Goal: Transaction & Acquisition: Purchase product/service

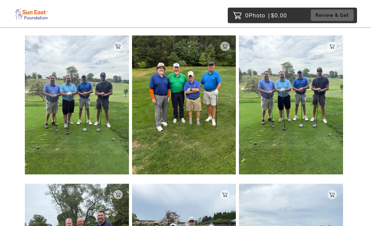
scroll to position [813, 0]
click at [191, 92] on img at bounding box center [184, 104] width 104 height 139
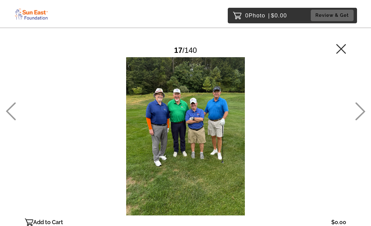
click at [98, 44] on div "17 / 140" at bounding box center [185, 51] width 321 height 14
click at [186, 130] on div at bounding box center [185, 136] width 321 height 158
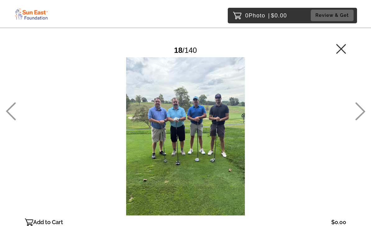
click at [8, 120] on icon at bounding box center [11, 111] width 10 height 18
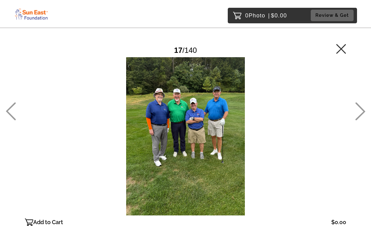
click at [196, 127] on div at bounding box center [185, 136] width 321 height 158
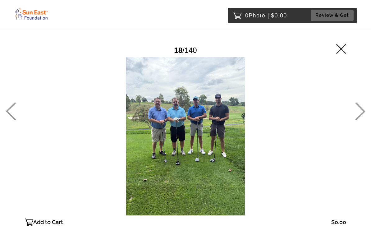
click at [10, 121] on icon at bounding box center [11, 112] width 10 height 18
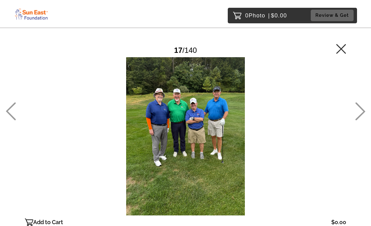
click at [361, 120] on icon at bounding box center [360, 111] width 10 height 18
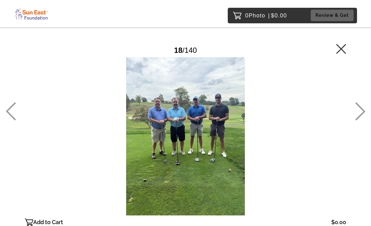
click at [9, 120] on icon at bounding box center [11, 111] width 10 height 18
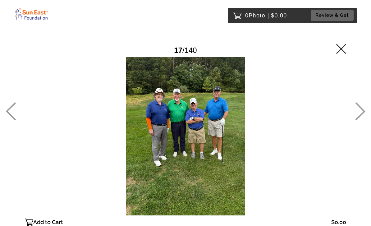
click at [251, 43] on div "Password Checker bypassed 17 / 140 Add to Cart $0.00 Gallery $0.00 Add" at bounding box center [185, 132] width 321 height 186
click at [213, 150] on div at bounding box center [185, 136] width 321 height 158
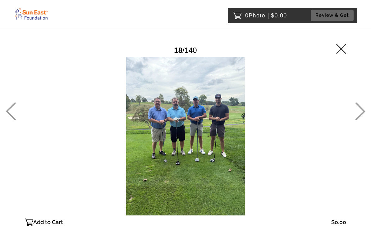
click at [11, 121] on icon at bounding box center [11, 112] width 10 height 18
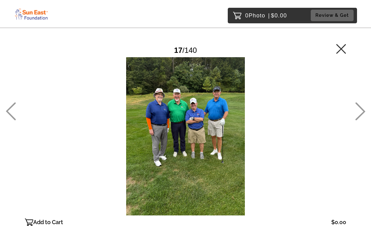
click at [370, 160] on main "Password Checker bypassed 17 / 140 Add to Cart $0.00 Gallery $0.00 Add" at bounding box center [185, 125] width 371 height 250
click at [206, 134] on div at bounding box center [185, 136] width 321 height 158
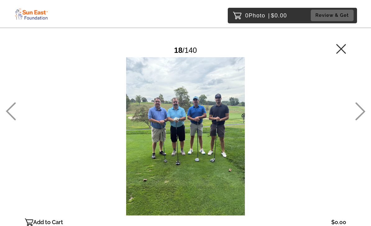
click at [16, 119] on icon at bounding box center [11, 111] width 10 height 18
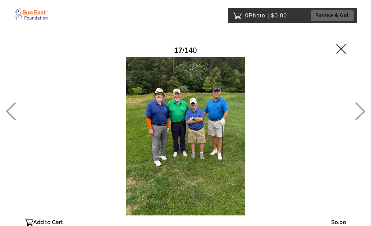
click at [241, 19] on div "0 Photo | $0.00" at bounding box center [260, 16] width 54 height 10
click at [359, 120] on icon at bounding box center [360, 111] width 10 height 18
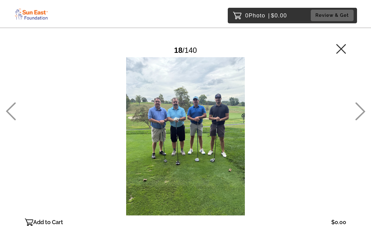
click at [313, 41] on div "Password Checker bypassed 18 / 140 Add to Cart $0.00 Gallery $0.00 Add" at bounding box center [185, 132] width 321 height 186
click at [1, 138] on main "Password Checker bypassed 18 / 140 Add to Cart $0.00 Gallery $0.00 Add" at bounding box center [185, 125] width 371 height 250
click at [14, 123] on div at bounding box center [11, 112] width 10 height 21
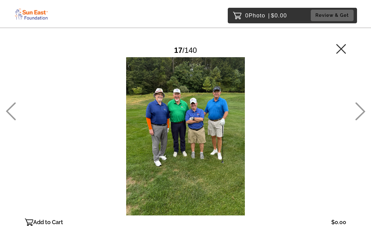
click at [209, 88] on div at bounding box center [185, 136] width 321 height 158
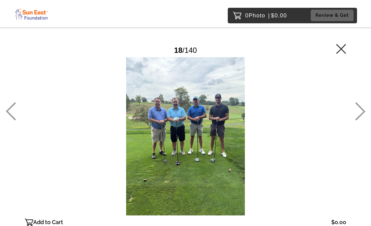
click at [6, 120] on icon at bounding box center [11, 111] width 10 height 18
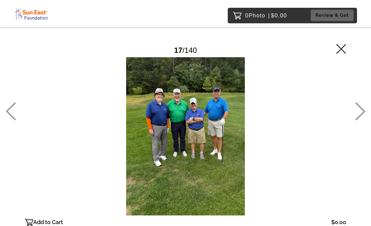
click at [267, 16] on p "0 Photo | $0.00" at bounding box center [266, 16] width 42 height 10
click at [234, 80] on div at bounding box center [185, 136] width 321 height 158
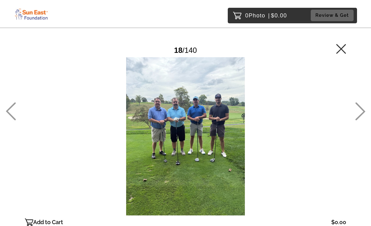
click at [8, 120] on icon at bounding box center [11, 111] width 10 height 18
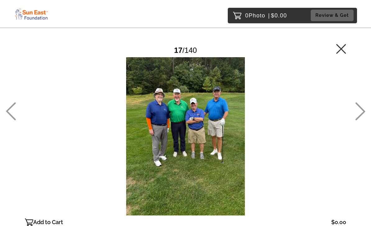
click at [362, 19] on nav "0 Photo | $0.00 Review & Get" at bounding box center [186, 15] width 362 height 25
click at [275, 16] on p "0 Photo | $0.00" at bounding box center [266, 16] width 42 height 10
click at [209, 80] on div at bounding box center [185, 136] width 321 height 158
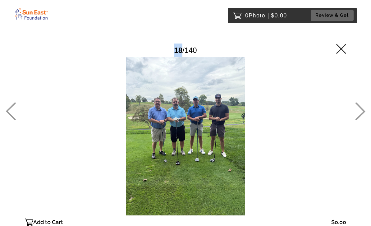
click at [12, 121] on icon at bounding box center [11, 112] width 10 height 18
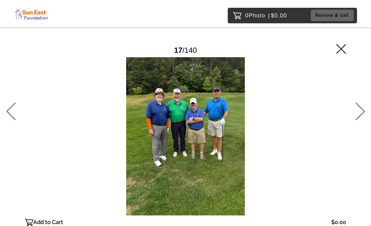
click at [13, 123] on div at bounding box center [11, 112] width 10 height 21
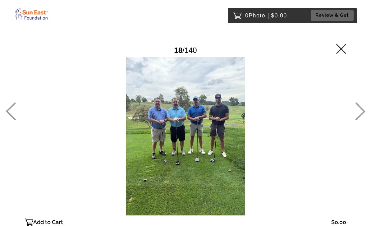
click at [300, 90] on div at bounding box center [185, 136] width 321 height 158
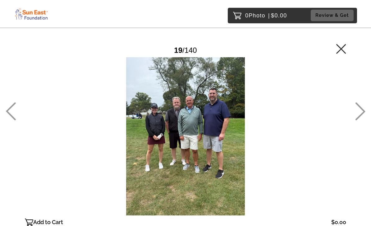
click at [13, 123] on div at bounding box center [11, 112] width 10 height 21
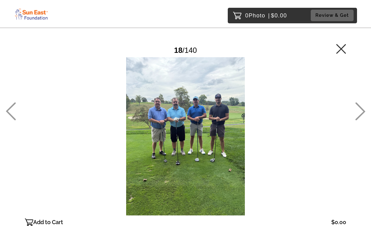
click at [5, 135] on main "Password Checker bypassed 18 / 140 Add to Cart $0.00 Gallery $0.00 Add" at bounding box center [185, 125] width 371 height 250
click at [12, 120] on icon at bounding box center [11, 111] width 10 height 18
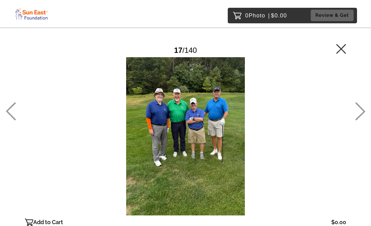
click at [270, 14] on span "|" at bounding box center [269, 15] width 2 height 6
click at [199, 128] on div at bounding box center [185, 136] width 321 height 158
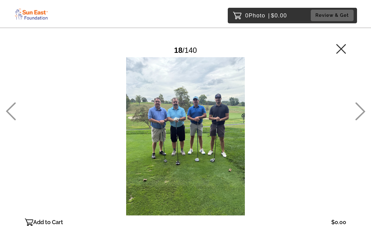
click at [12, 121] on icon at bounding box center [11, 112] width 10 height 18
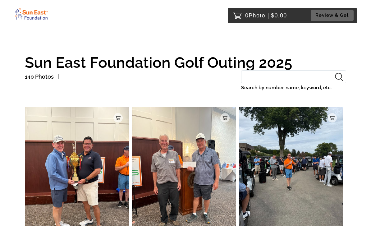
click at [277, 73] on input "Search by number, name, keyword, etc." at bounding box center [293, 76] width 105 height 13
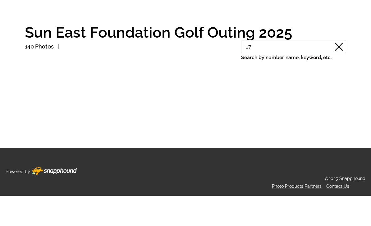
scroll to position [20, 0]
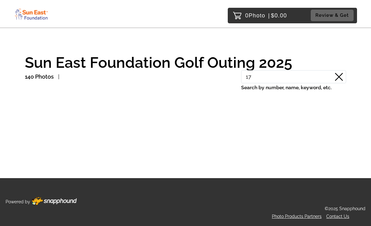
click at [257, 17] on span "Photo" at bounding box center [257, 16] width 17 height 10
click at [274, 83] on label "Search by number, name, keyword, etc." at bounding box center [293, 87] width 105 height 9
click at [274, 70] on input "17" at bounding box center [293, 76] width 105 height 13
type input "1"
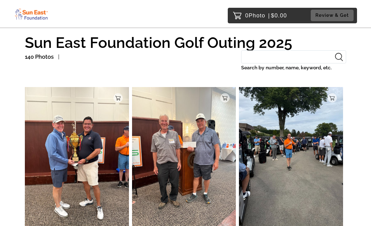
click at [205, 61] on div "140 Photos" at bounding box center [130, 57] width 210 height 10
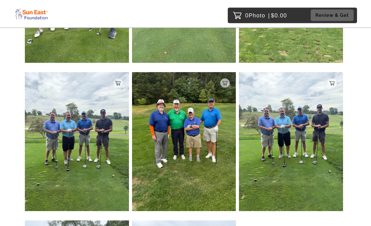
scroll to position [776, 0]
click at [230, 82] on p "Add to Cart" at bounding box center [230, 83] width 0 height 4
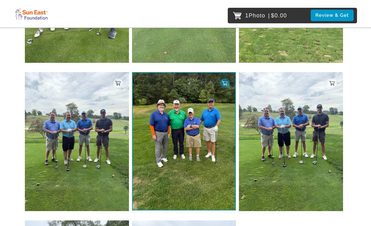
click at [341, 14] on button "Review & Get" at bounding box center [332, 16] width 43 height 12
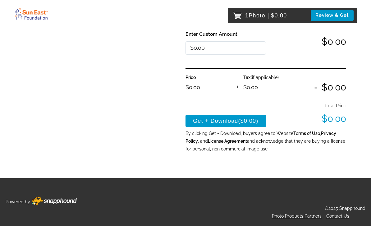
scroll to position [206, 0]
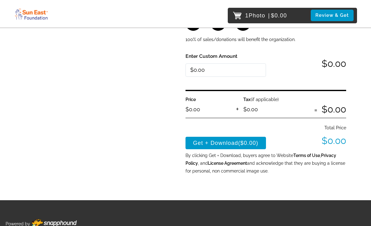
click at [240, 137] on button "Get + Download ($0.00)" at bounding box center [226, 143] width 81 height 12
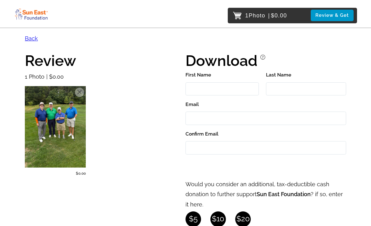
scroll to position [0, 0]
